Goal: Task Accomplishment & Management: Manage account settings

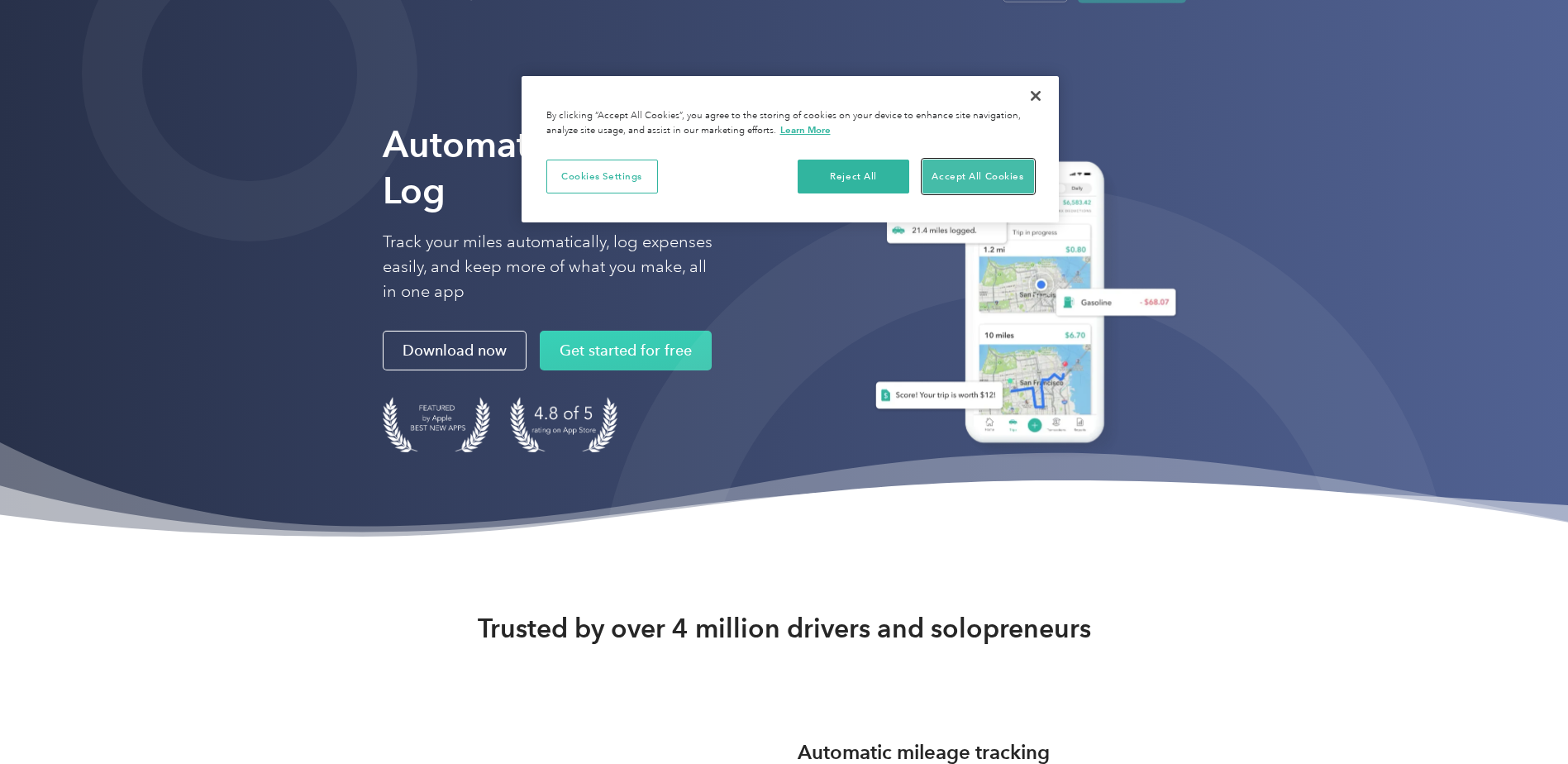
click at [982, 172] on button "Accept All Cookies" at bounding box center [978, 177] width 112 height 35
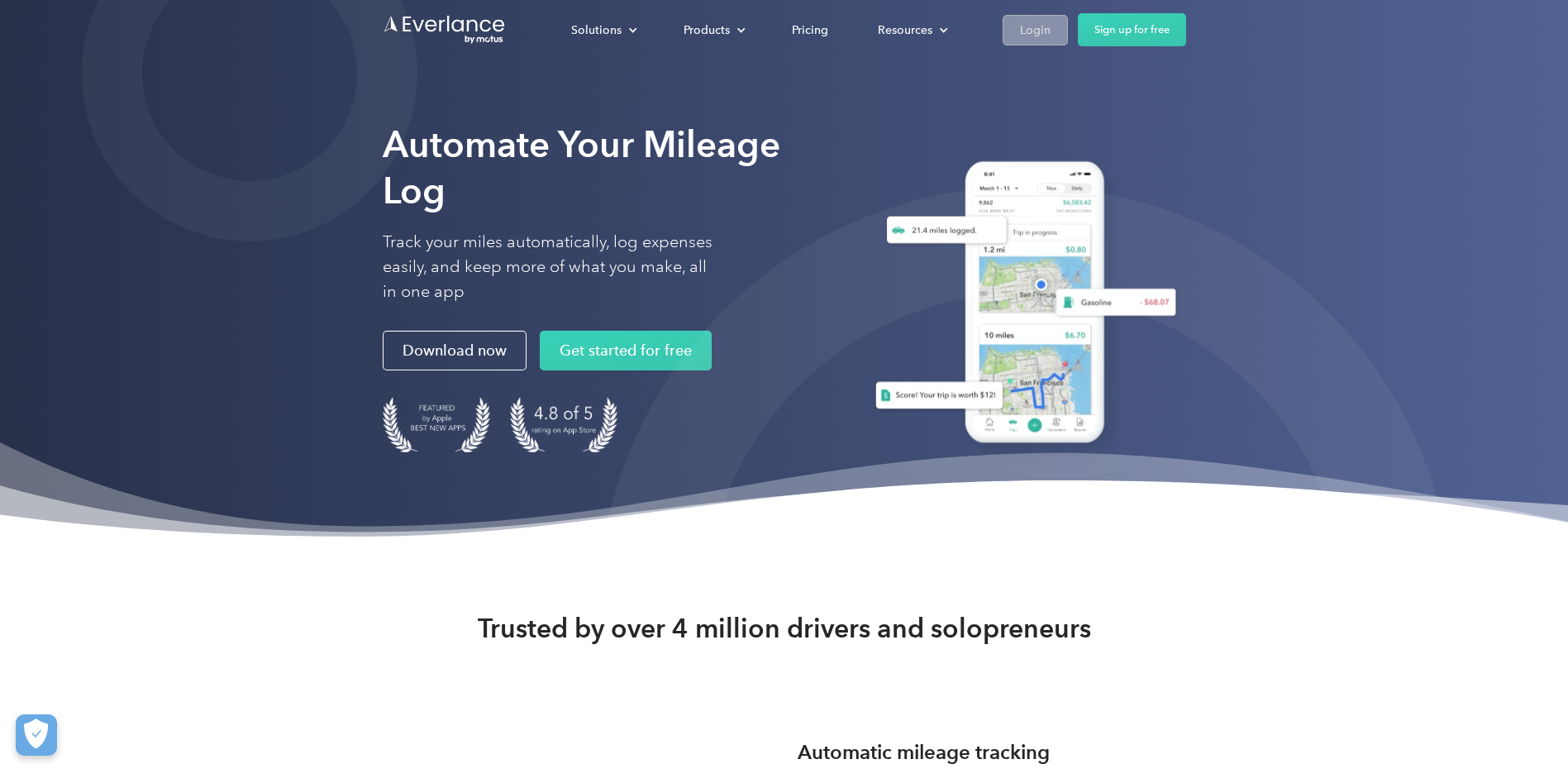
click at [1043, 26] on div "Login" at bounding box center [1034, 29] width 30 height 20
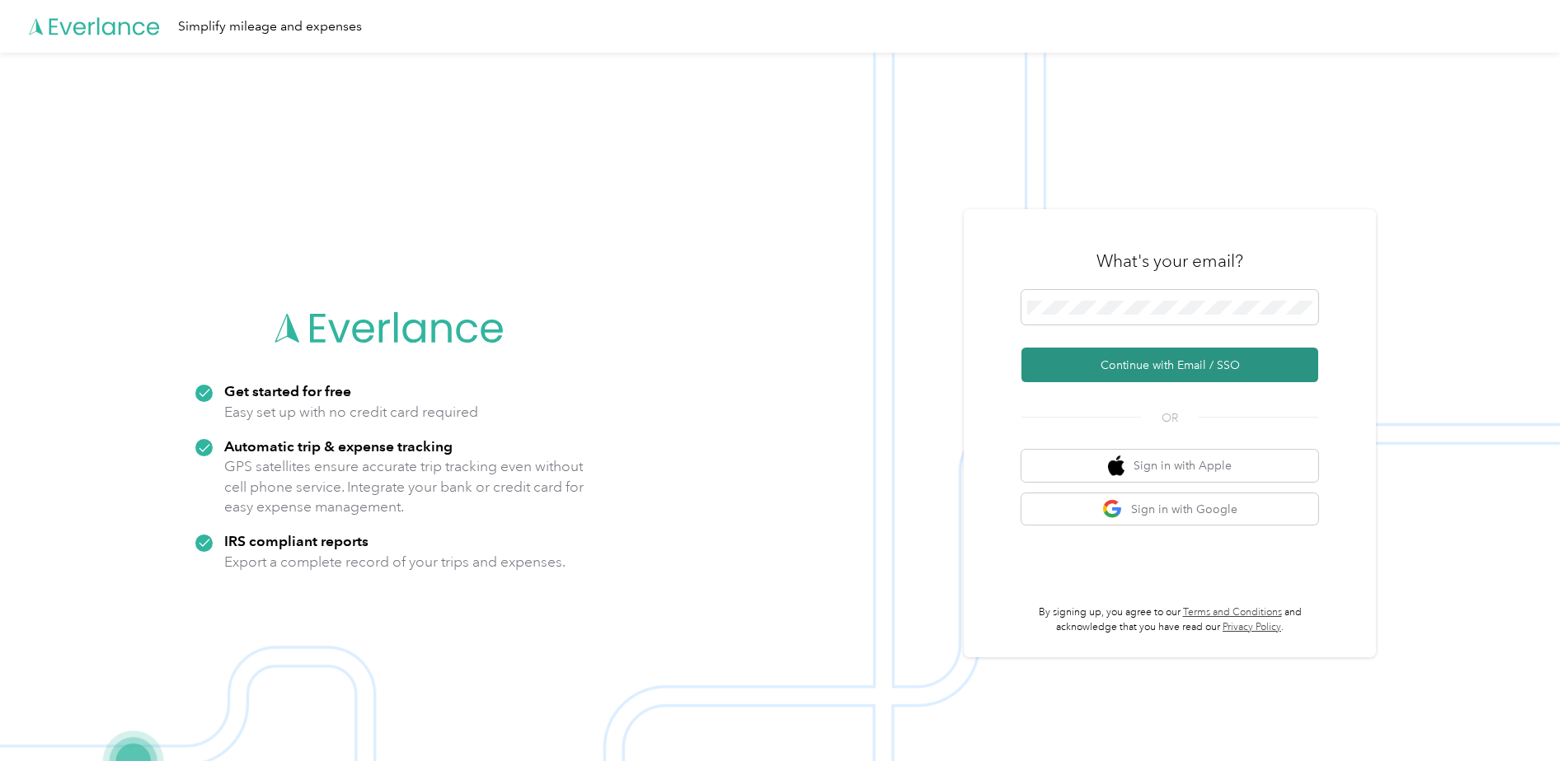
click at [1212, 366] on button "Continue with Email / SSO" at bounding box center [1170, 365] width 297 height 35
click at [1238, 513] on button "Sign in with Google" at bounding box center [1170, 509] width 297 height 32
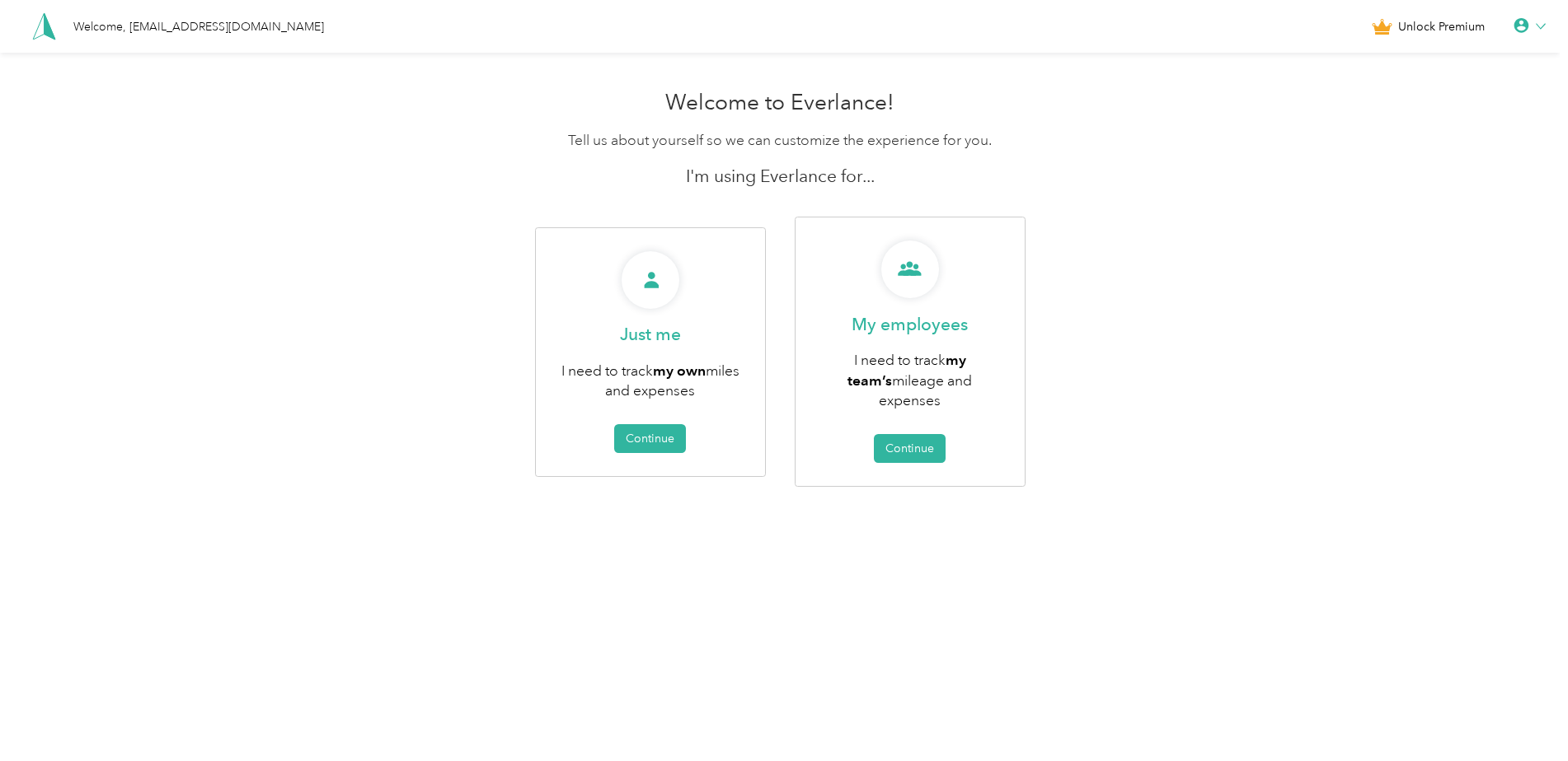
click at [1542, 19] on div at bounding box center [1528, 26] width 32 height 17
click at [1401, 119] on div "Logout" at bounding box center [1474, 127] width 184 height 35
